Goal: Transaction & Acquisition: Obtain resource

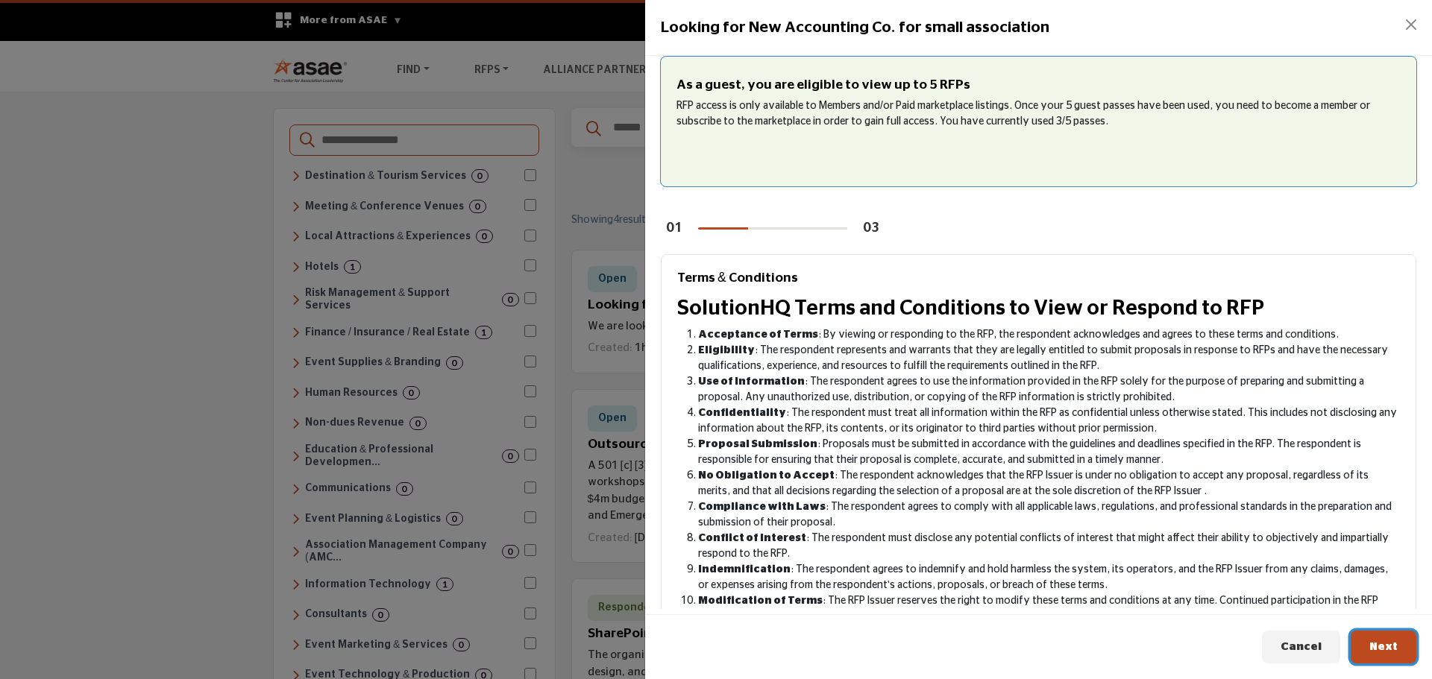
click at [1381, 641] on span "Next" at bounding box center [1383, 646] width 28 height 11
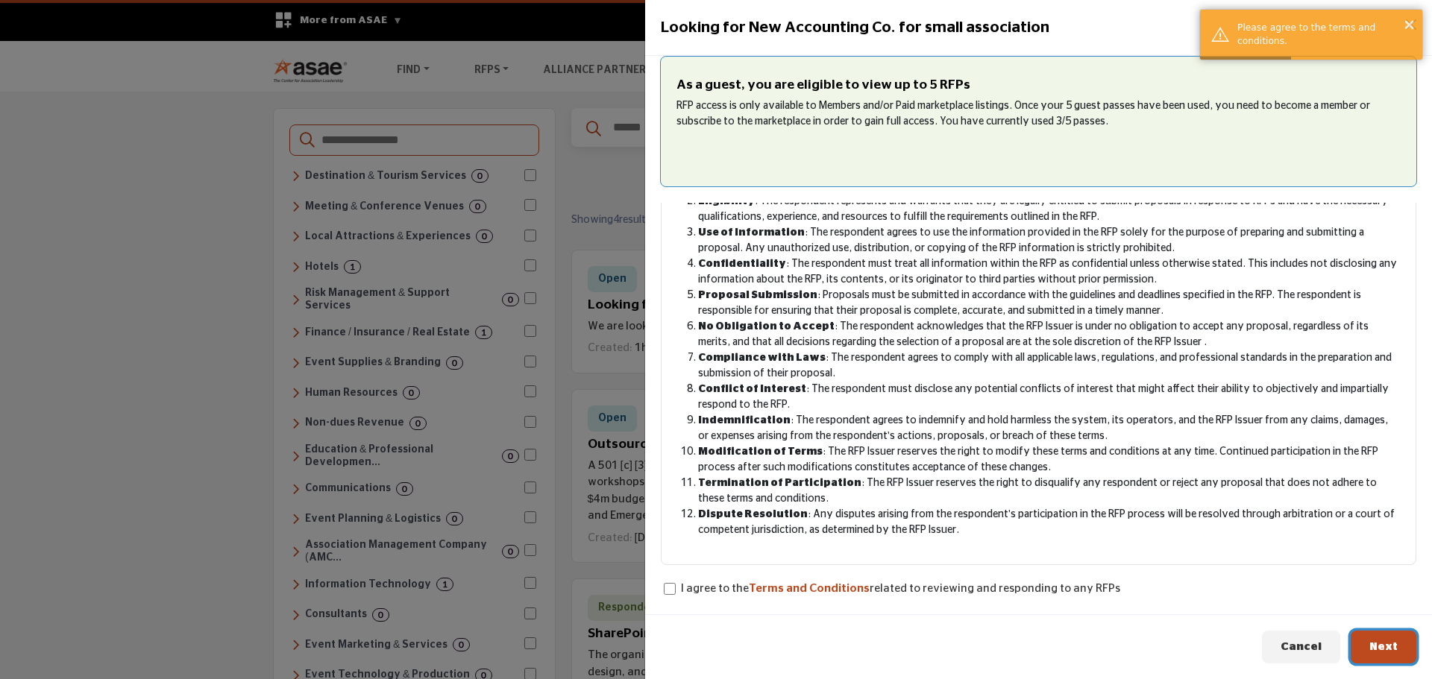
scroll to position [155, 0]
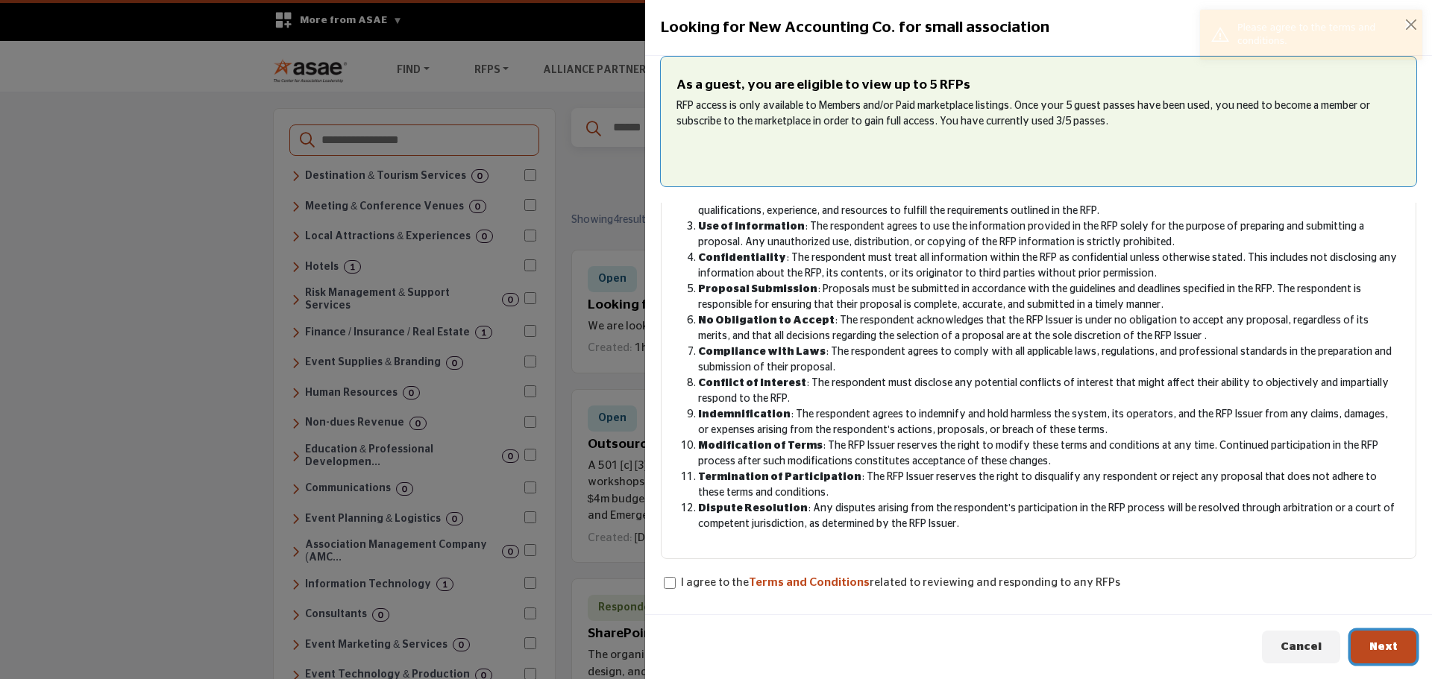
click at [1390, 641] on span "Next" at bounding box center [1383, 646] width 28 height 11
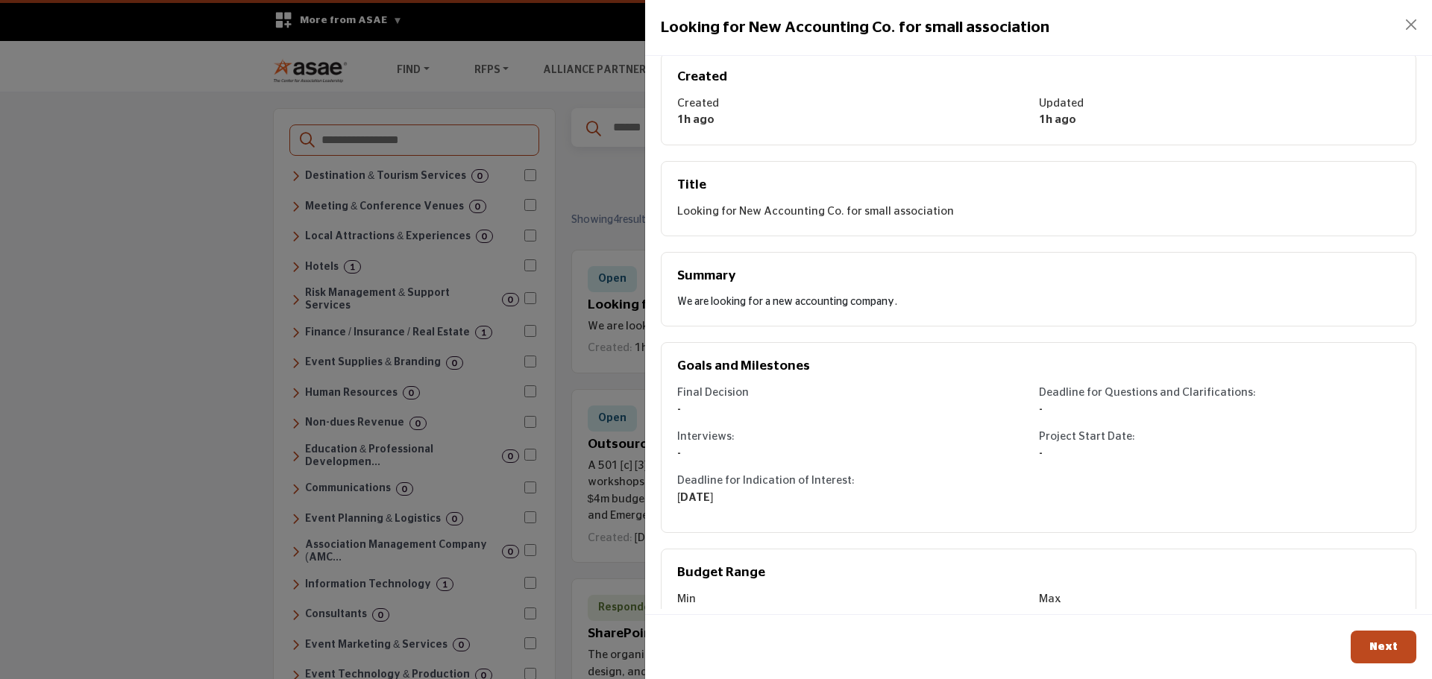
scroll to position [218, 0]
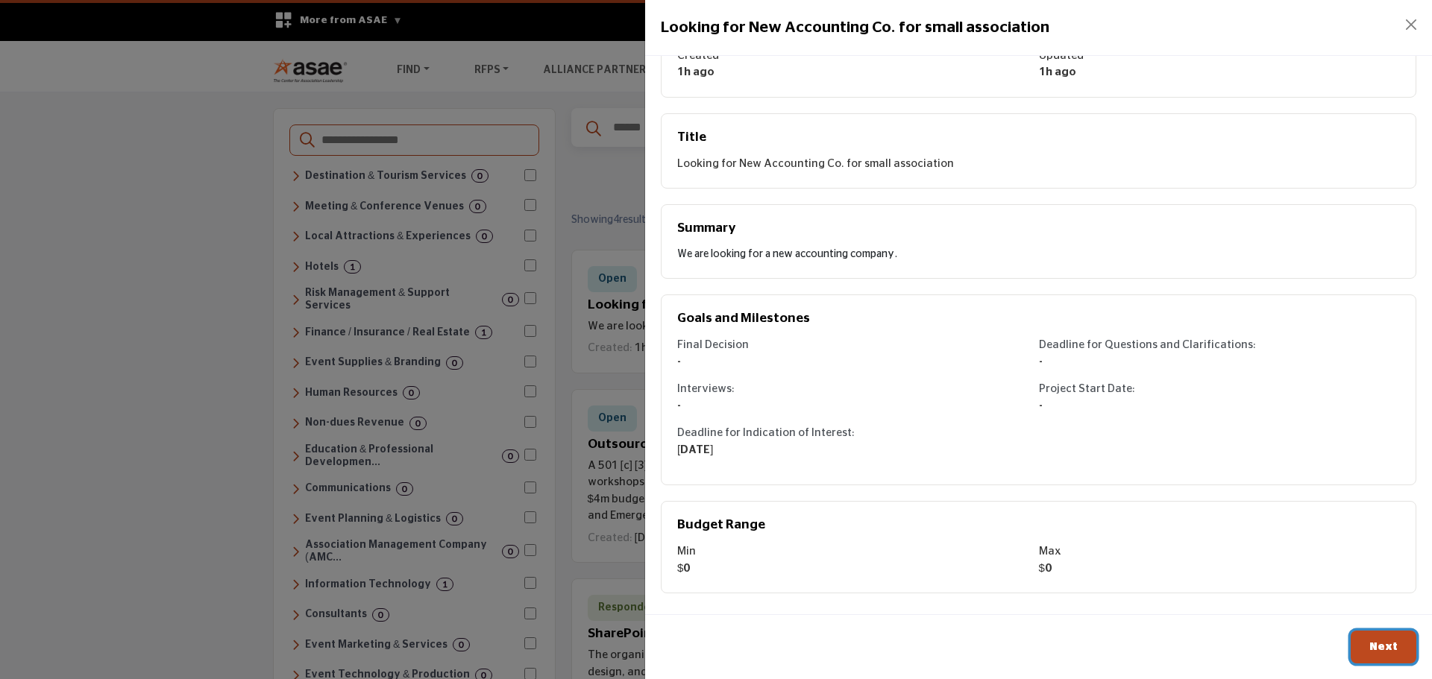
click at [1371, 641] on span "Next" at bounding box center [1383, 646] width 28 height 11
click at [1180, 526] on h5 "Budget Range" at bounding box center [1038, 526] width 723 height 16
click at [1368, 645] on button "Next" at bounding box center [1384, 648] width 66 height 34
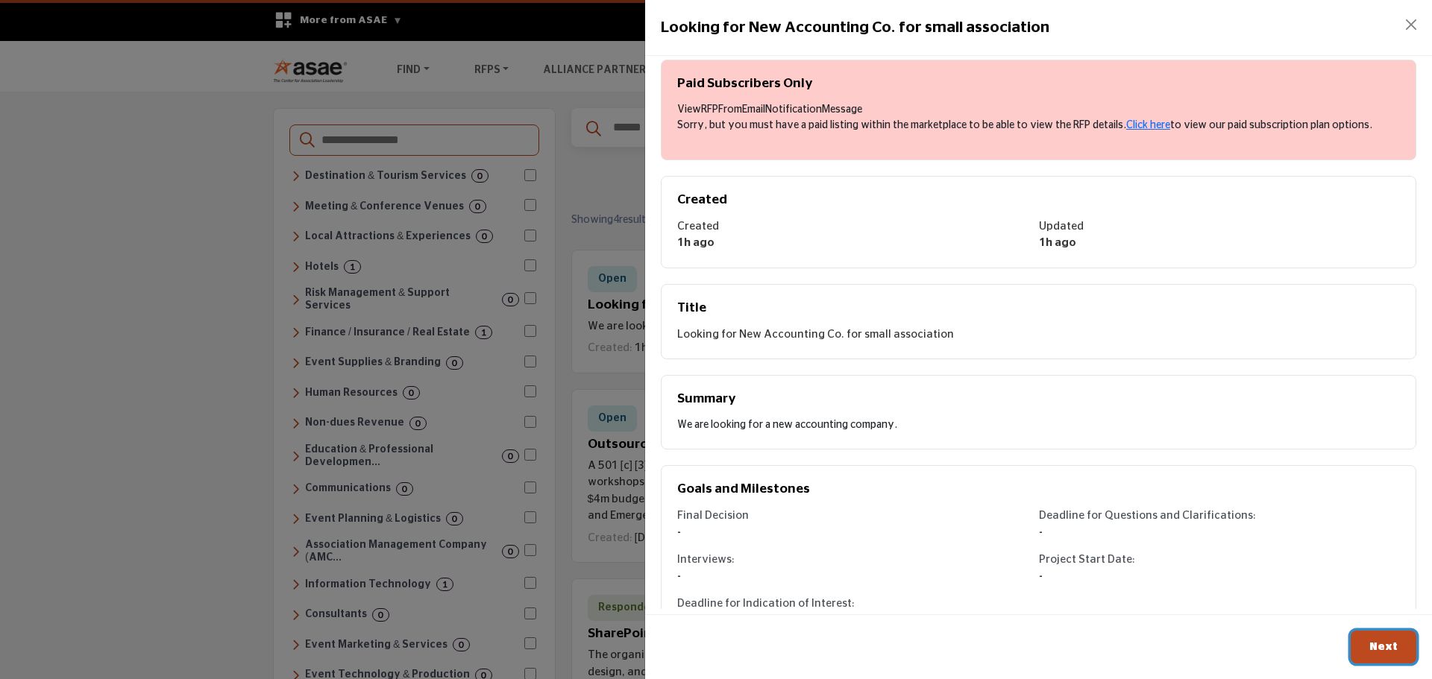
scroll to position [0, 0]
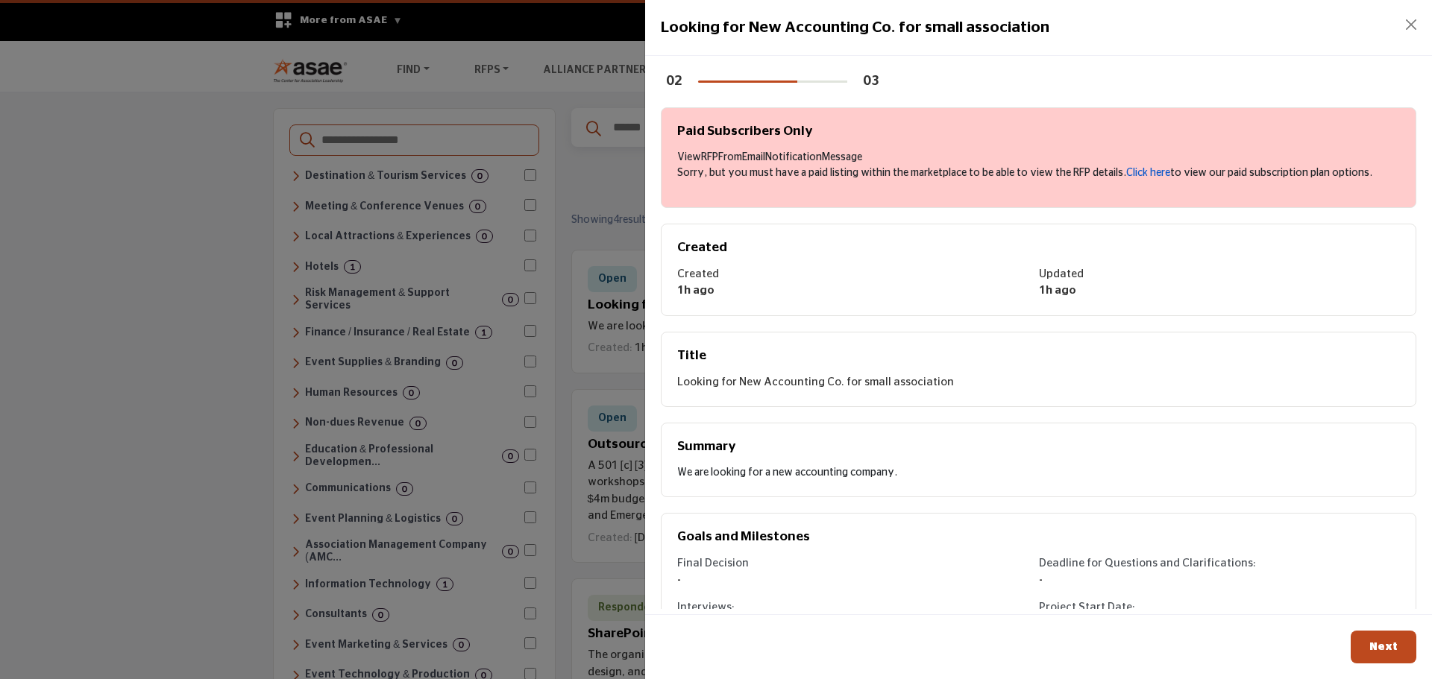
click at [1142, 173] on link "Click here" at bounding box center [1148, 173] width 44 height 10
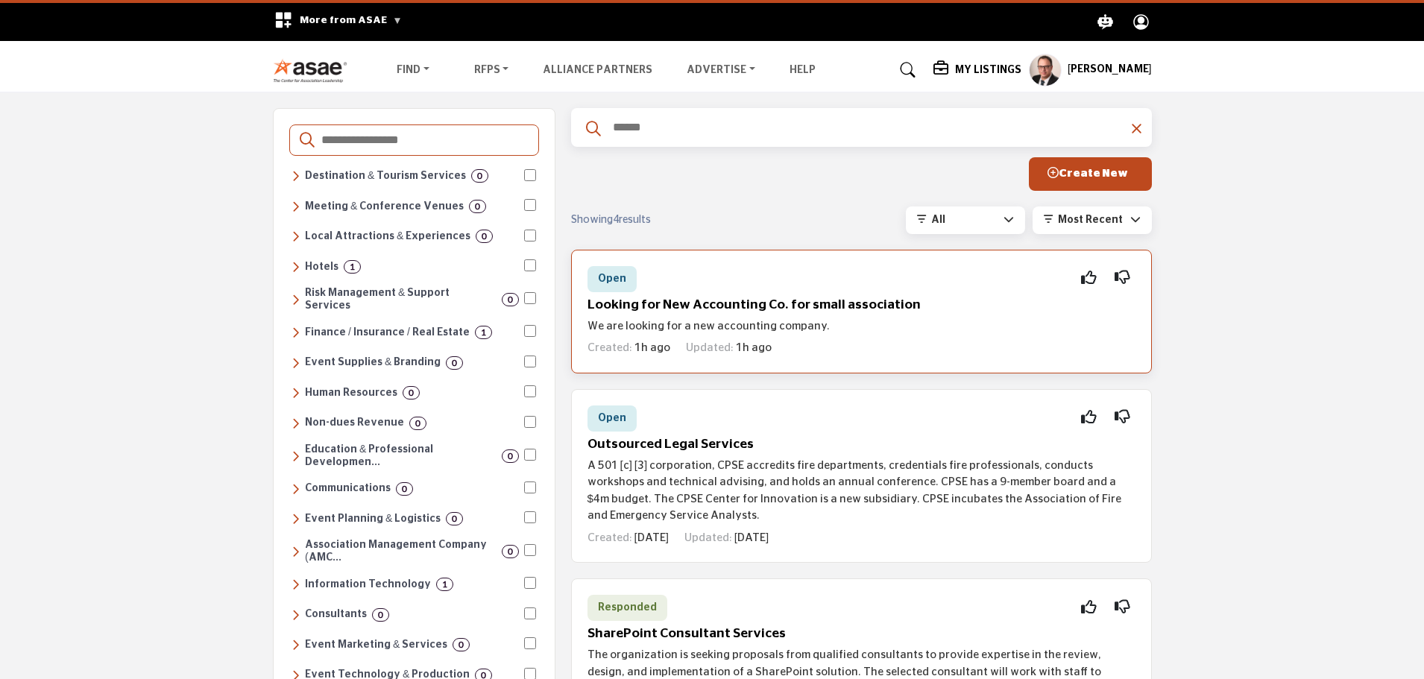
click at [676, 307] on h5 "Looking for New Accounting Co. for small association" at bounding box center [862, 306] width 548 height 16
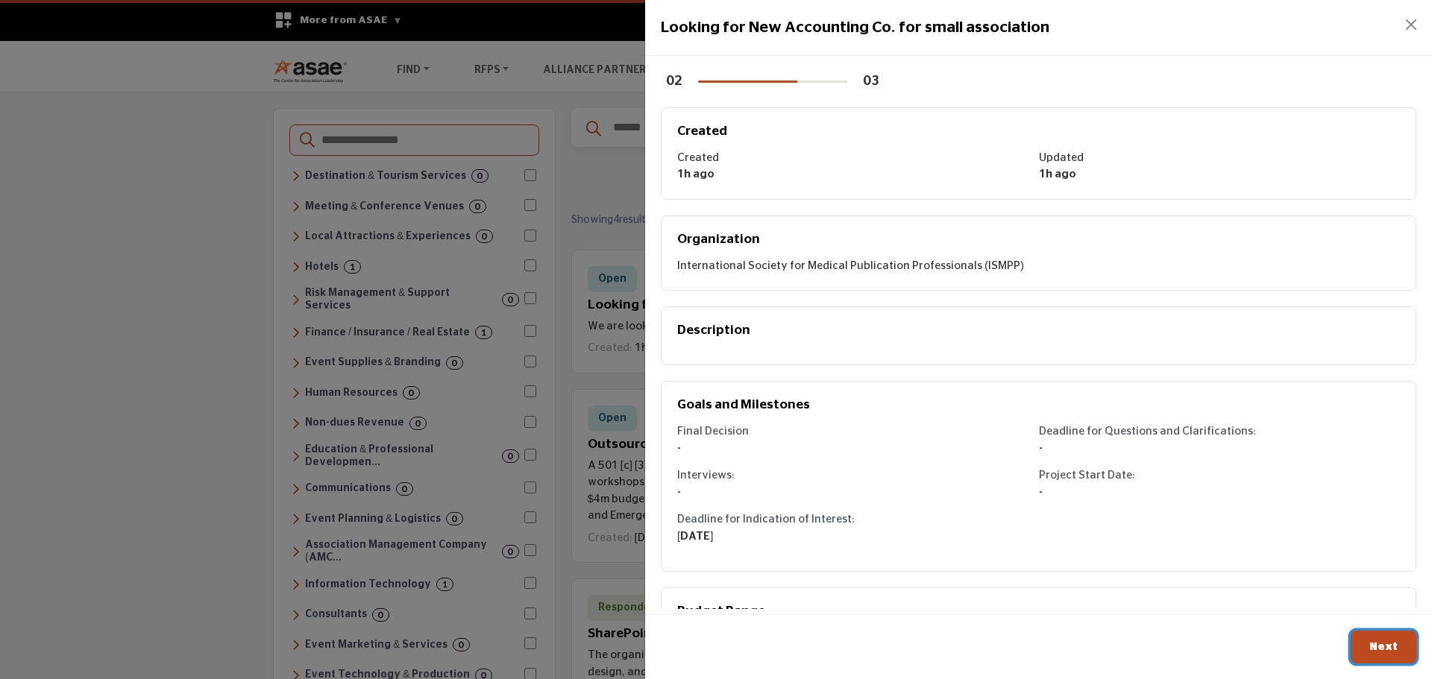
click at [1373, 642] on span "Next" at bounding box center [1383, 646] width 28 height 11
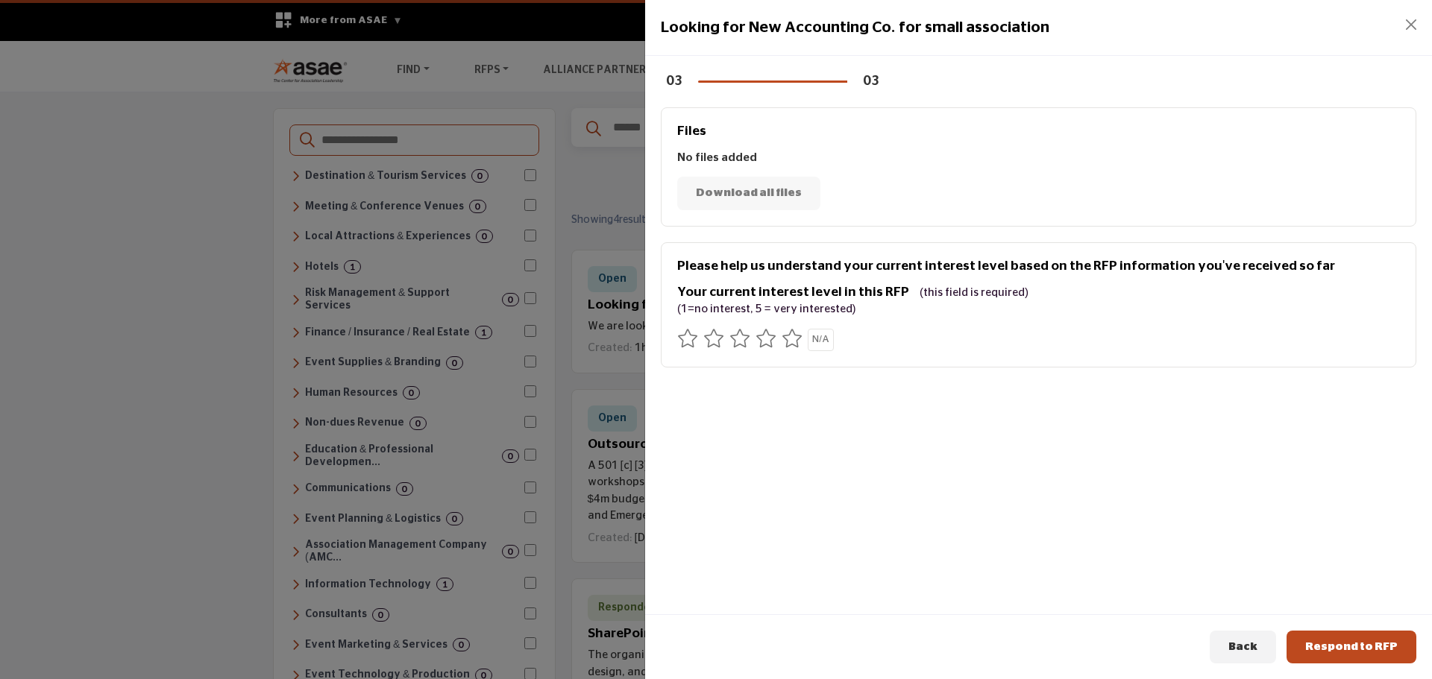
click at [797, 341] on icon at bounding box center [792, 338] width 21 height 19
click at [1349, 657] on button "Respond to RFP" at bounding box center [1351, 648] width 130 height 34
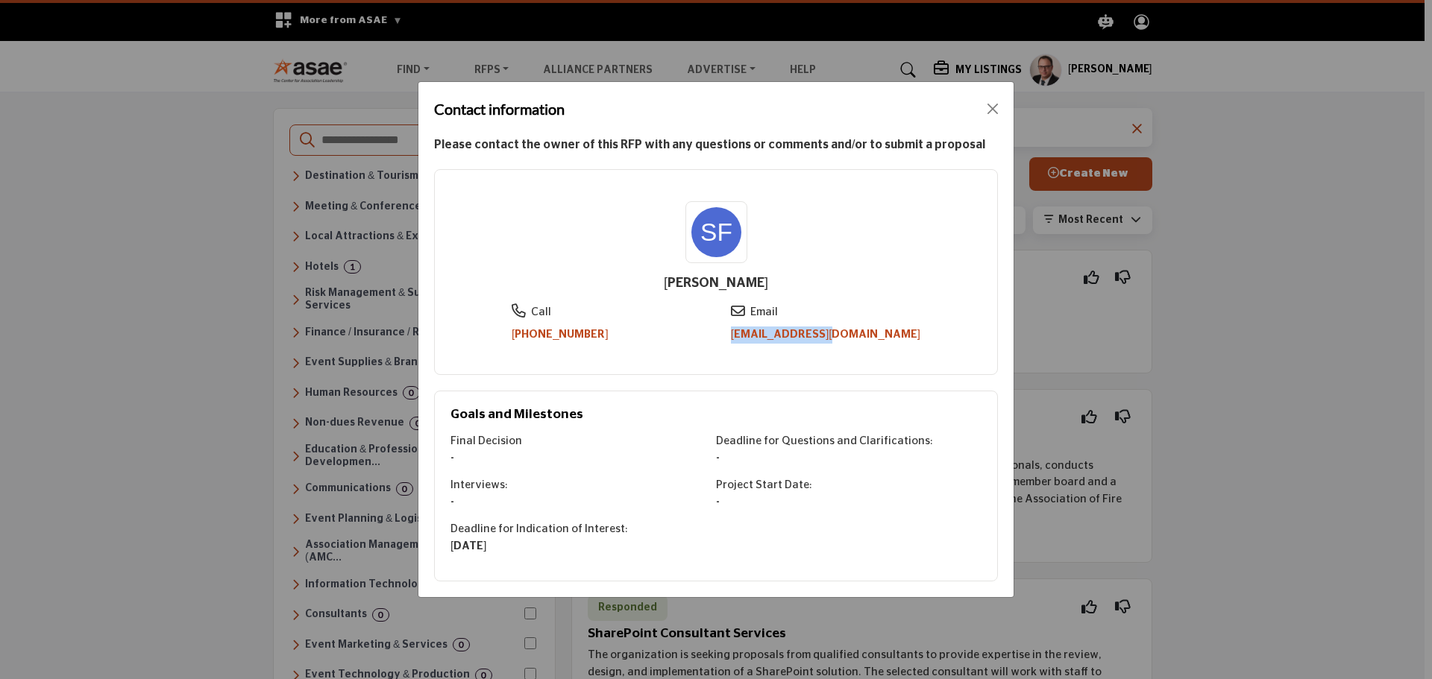
drag, startPoint x: 791, startPoint y: 334, endPoint x: 892, endPoint y: 331, distance: 100.7
click at [892, 331] on div "Call [PHONE_NUMBER] Email [EMAIL_ADDRESS][DOMAIN_NAME]" at bounding box center [715, 323] width 531 height 39
copy link "[EMAIL_ADDRESS][DOMAIN_NAME]"
click at [998, 107] on button "Close" at bounding box center [992, 108] width 21 height 21
